Goal: Task Accomplishment & Management: Use online tool/utility

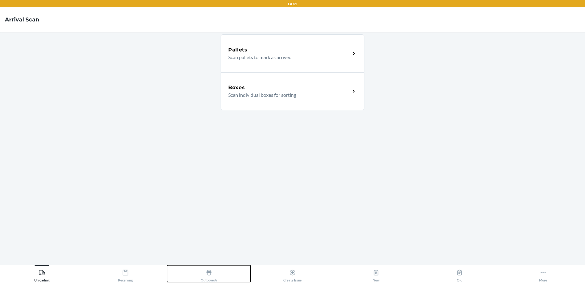
click at [211, 269] on icon at bounding box center [209, 272] width 7 height 7
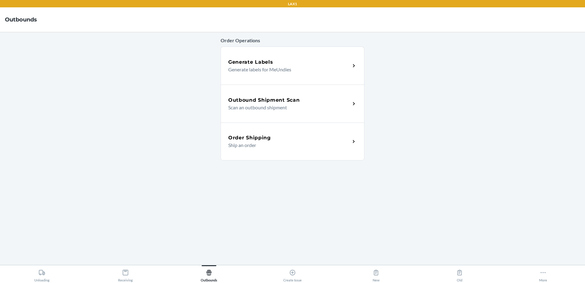
click at [349, 104] on div "Outbound Shipment Scan Scan an outbound shipment" at bounding box center [289, 103] width 122 height 15
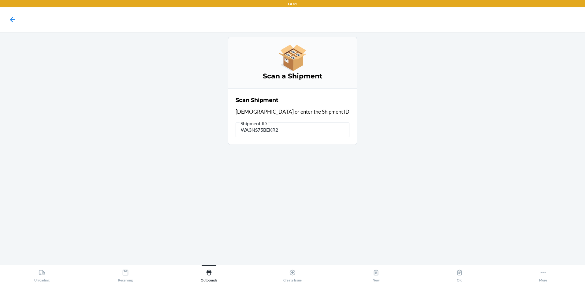
type input "WA3NS75BEKR2L"
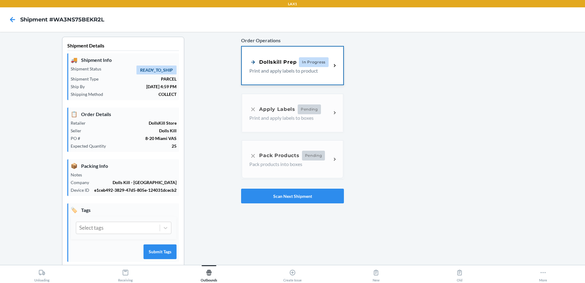
click at [281, 74] on div "Dollskill Prep In Progress Print and apply labels to product" at bounding box center [292, 66] width 101 height 38
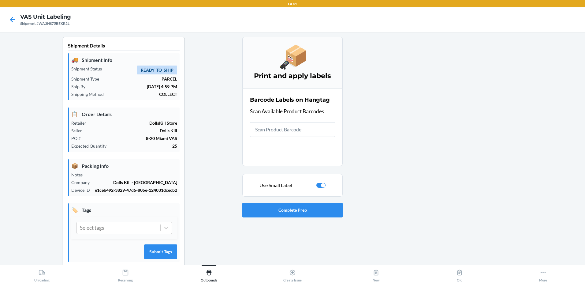
click at [322, 187] on div at bounding box center [320, 185] width 9 height 5
checkbox input "false"
click at [297, 215] on button "Complete Prep" at bounding box center [292, 210] width 100 height 15
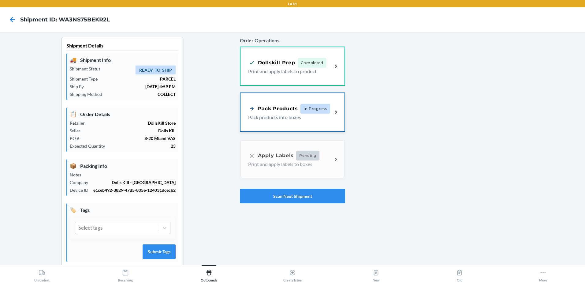
click at [323, 104] on div "Pack Products In Progress" at bounding box center [289, 109] width 82 height 10
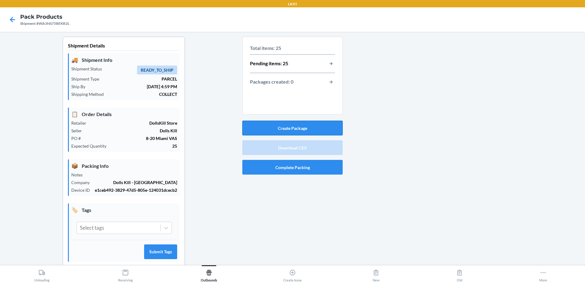
click at [302, 129] on button "Create Package" at bounding box center [292, 128] width 100 height 15
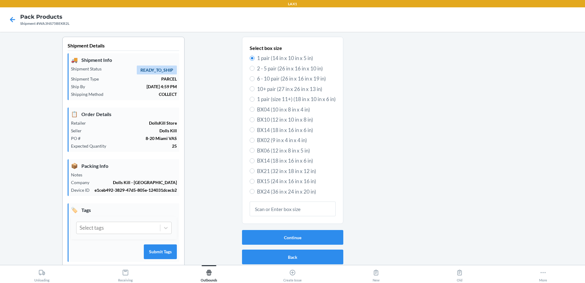
click at [283, 190] on span "BX24 (36 in x 24 in x 20 in)" at bounding box center [296, 192] width 79 height 8
click at [255, 190] on input "BX24 (36 in x 24 in x 20 in)" at bounding box center [252, 191] width 5 height 5
radio input "true"
radio input "false"
click at [288, 239] on button "Continue" at bounding box center [292, 237] width 101 height 15
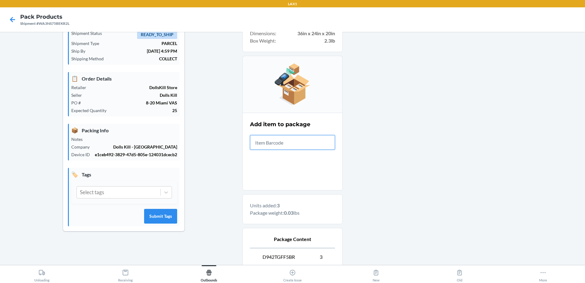
scroll to position [101, 0]
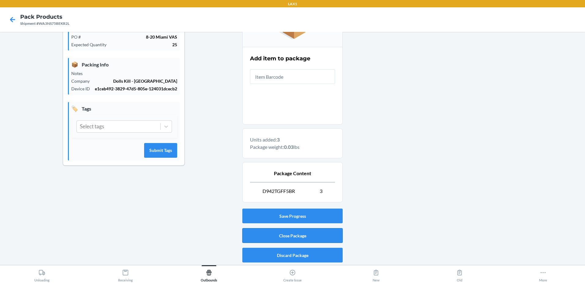
click at [315, 239] on button "Close Package" at bounding box center [292, 235] width 100 height 15
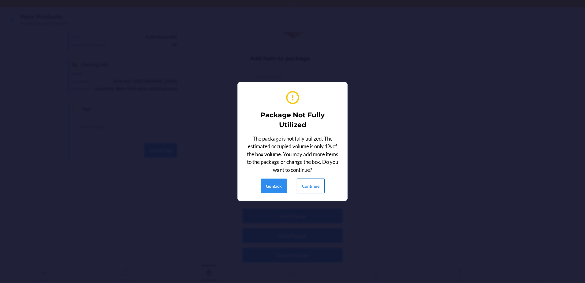
click at [308, 193] on button "Continue" at bounding box center [311, 185] width 28 height 15
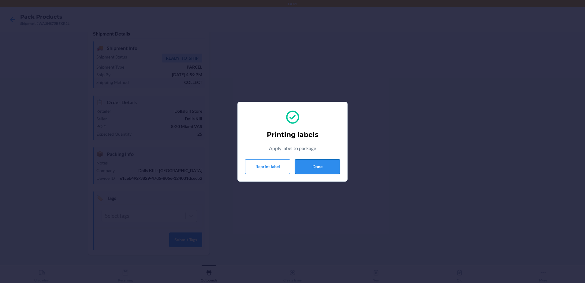
click at [326, 168] on button "Done" at bounding box center [317, 166] width 45 height 15
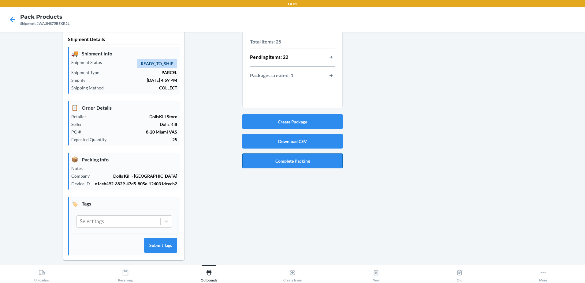
scroll to position [0, 0]
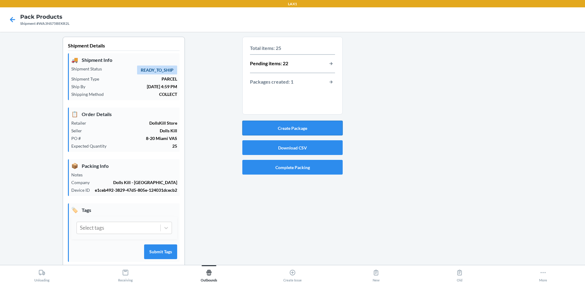
click at [317, 127] on button "Create Package" at bounding box center [292, 128] width 100 height 15
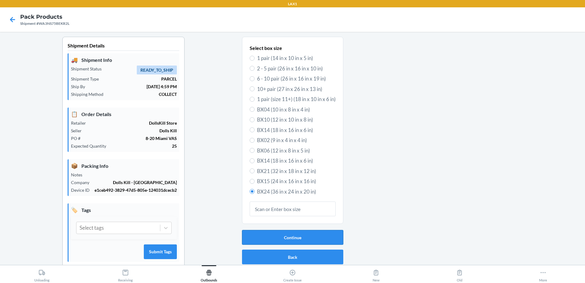
click at [303, 233] on button "Continue" at bounding box center [292, 237] width 101 height 15
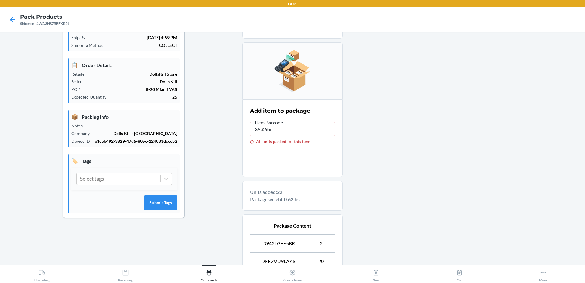
scroll to position [119, 0]
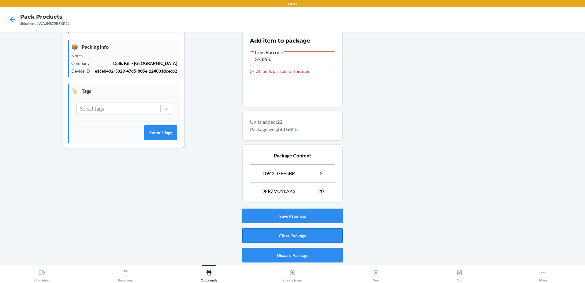
click at [326, 236] on button "Close Package" at bounding box center [292, 235] width 100 height 15
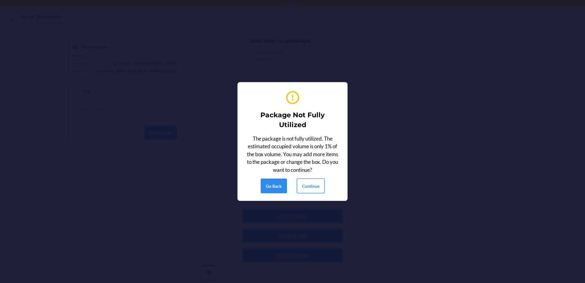
click at [319, 187] on button "Continue" at bounding box center [311, 185] width 28 height 15
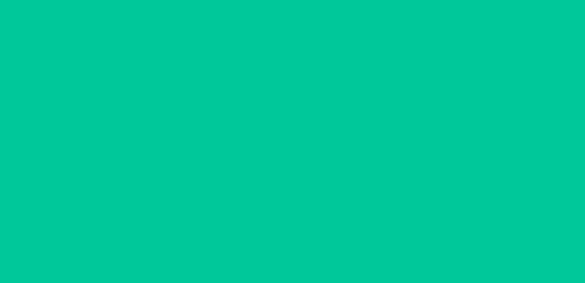
scroll to position [18, 0]
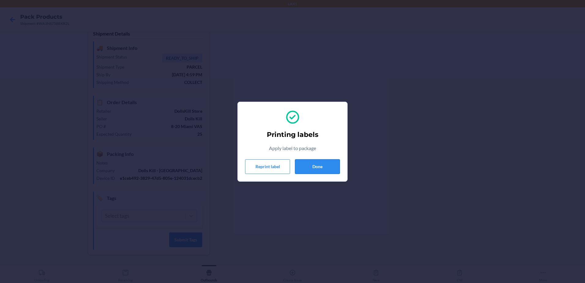
click at [320, 167] on button "Done" at bounding box center [317, 166] width 45 height 15
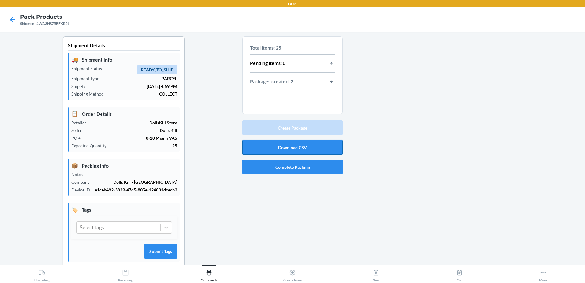
scroll to position [0, 0]
click at [299, 168] on button "Complete Packing" at bounding box center [292, 167] width 100 height 15
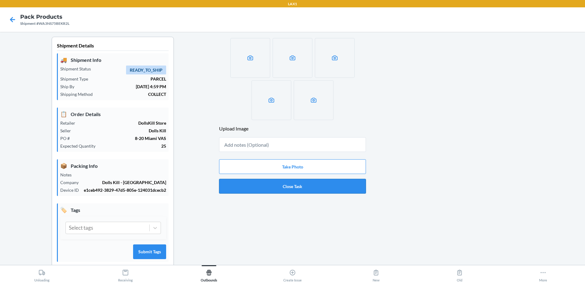
click at [276, 186] on button "Close Task" at bounding box center [292, 186] width 147 height 15
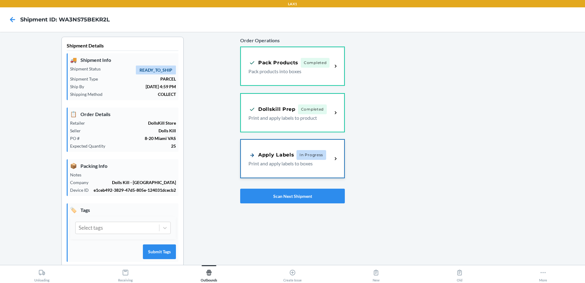
click at [286, 171] on div "Apply Labels In Progress Print and apply labels to boxes" at bounding box center [292, 159] width 103 height 38
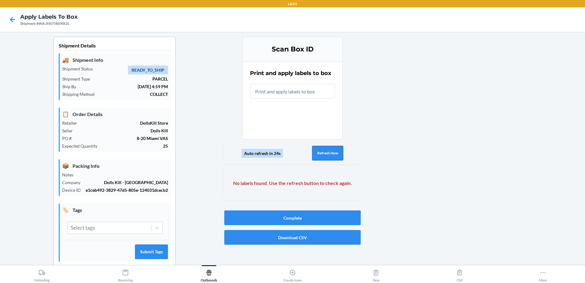
click at [323, 150] on button "Refresh Now" at bounding box center [327, 153] width 31 height 15
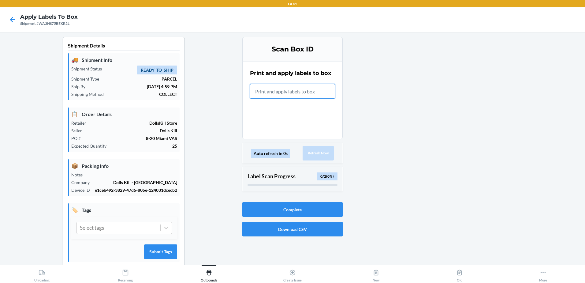
click at [280, 95] on input "text" at bounding box center [292, 91] width 85 height 15
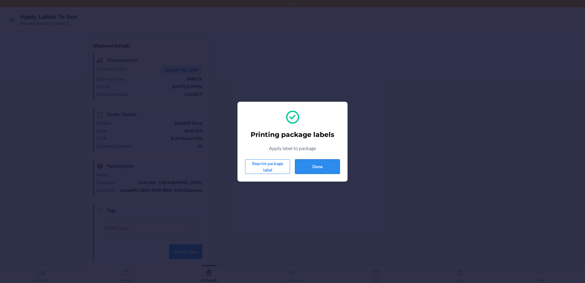
click at [338, 164] on button "Done" at bounding box center [317, 166] width 45 height 15
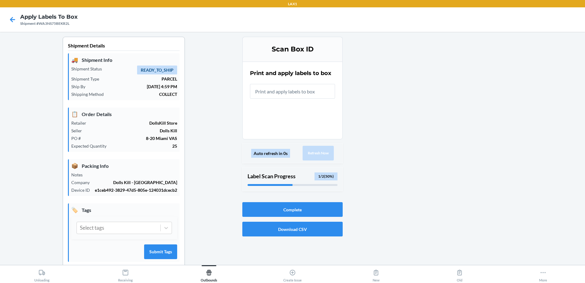
click at [312, 94] on input "text" at bounding box center [292, 91] width 85 height 15
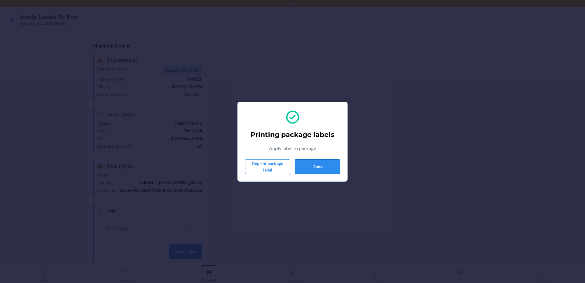
click at [335, 162] on button "Done" at bounding box center [317, 166] width 45 height 15
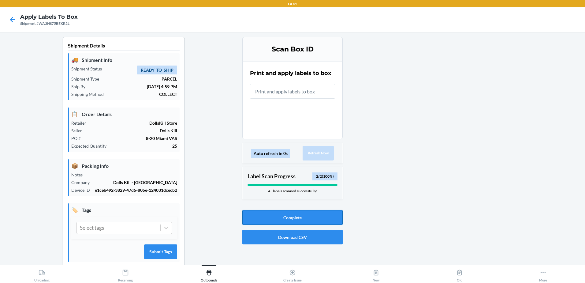
click at [307, 215] on button "Complete" at bounding box center [292, 217] width 100 height 15
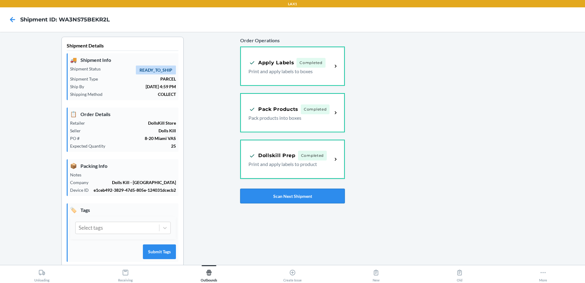
click at [267, 192] on button "Scan Next Shipment" at bounding box center [292, 196] width 105 height 15
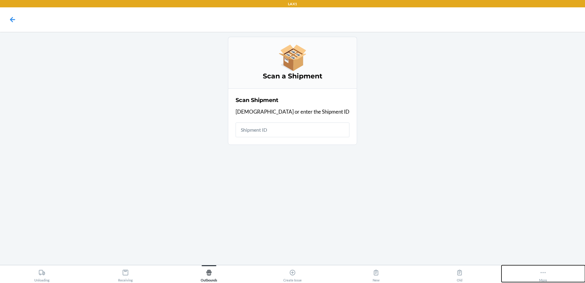
click at [544, 272] on icon at bounding box center [543, 272] width 7 height 7
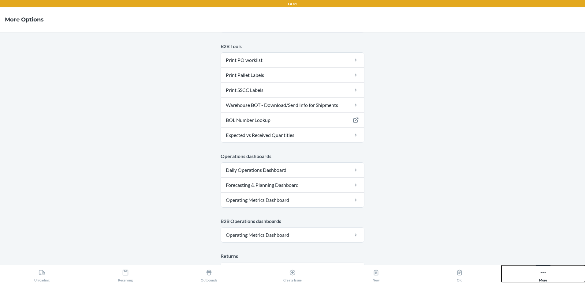
scroll to position [320, 0]
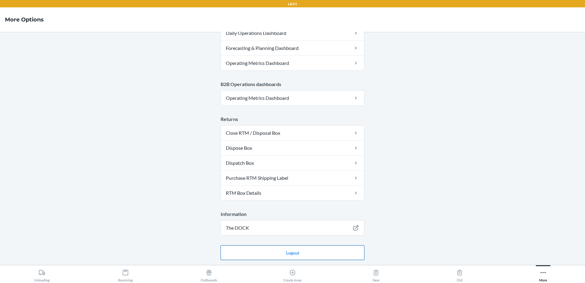
click at [343, 255] on button "Logout" at bounding box center [293, 252] width 144 height 15
